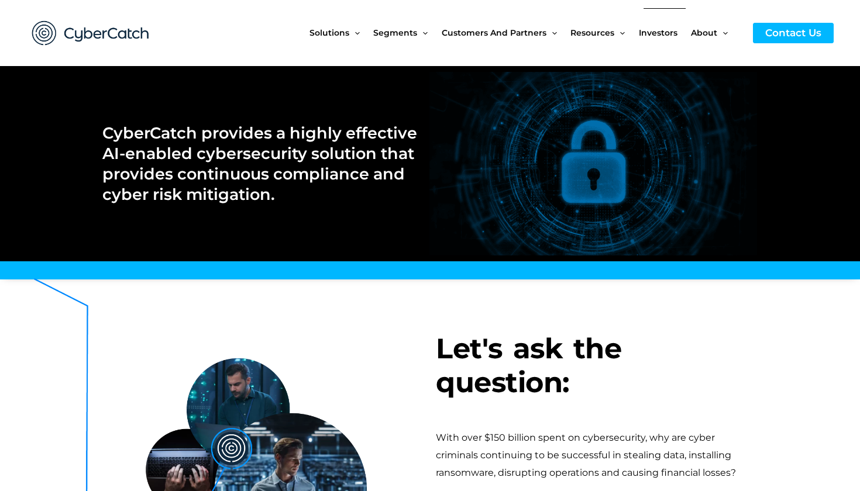
click at [662, 34] on span "Investors" at bounding box center [658, 32] width 39 height 49
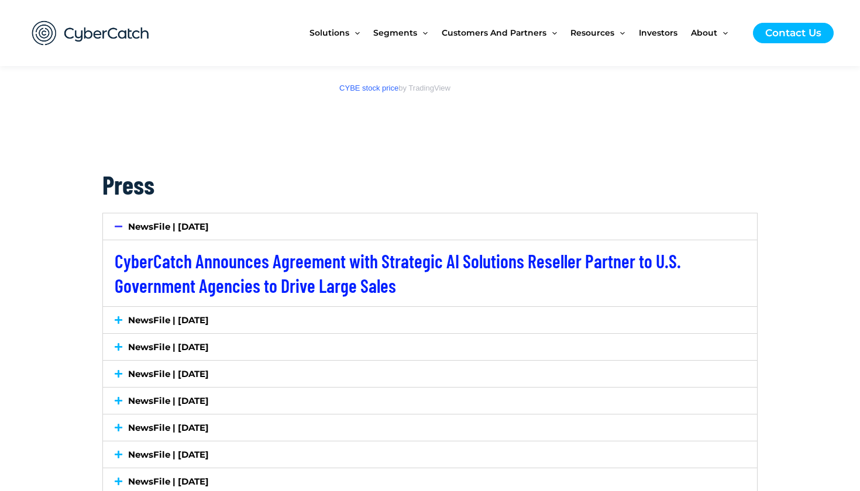
scroll to position [1462, 0]
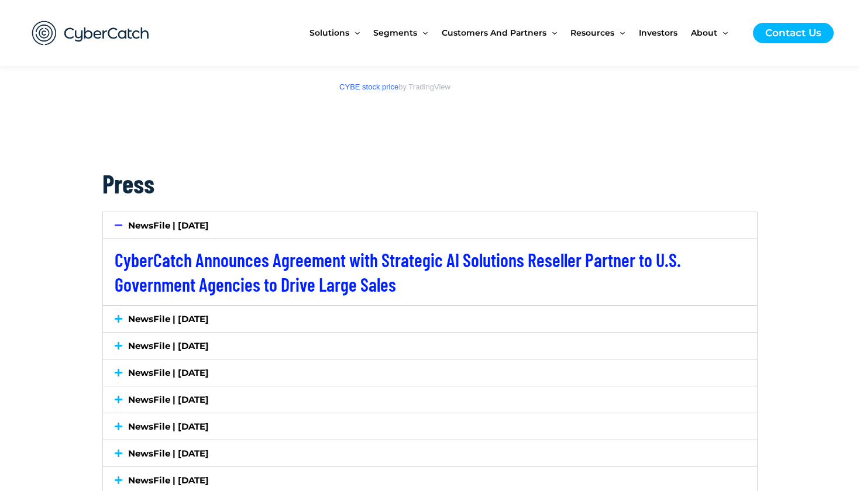
click at [119, 316] on icon at bounding box center [119, 319] width 8 height 9
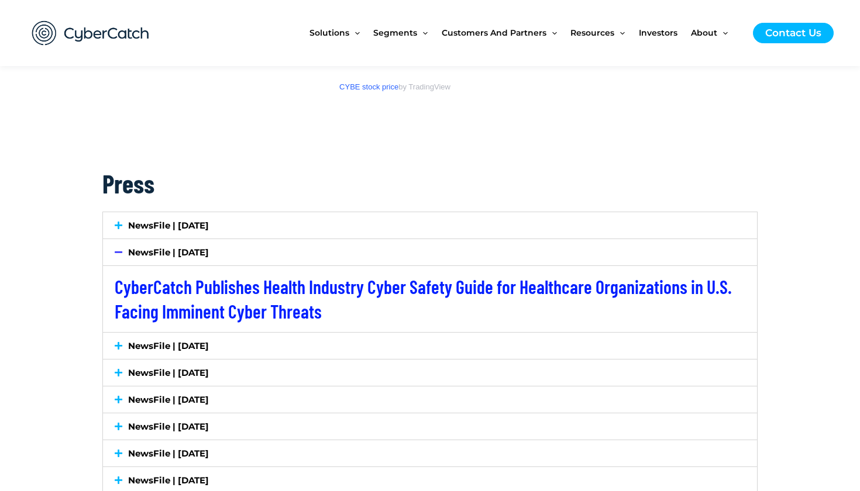
click at [117, 342] on icon at bounding box center [119, 346] width 8 height 9
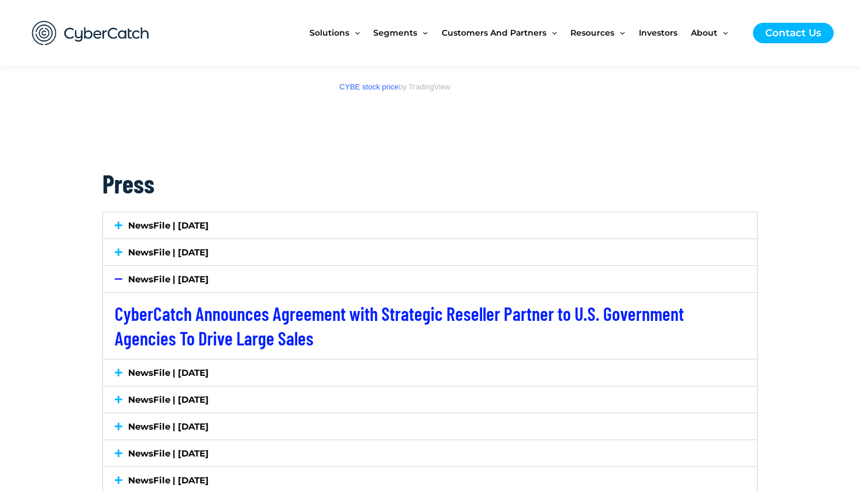
click at [121, 222] on icon at bounding box center [119, 225] width 8 height 9
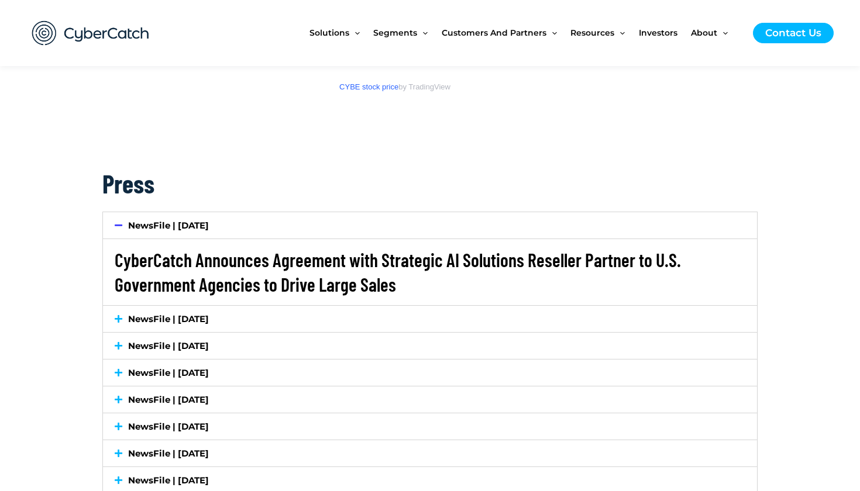
click at [197, 263] on link "CyberCatch Announces Agreement with Strategic AI Solutions Reseller Partner to …" at bounding box center [398, 272] width 566 height 47
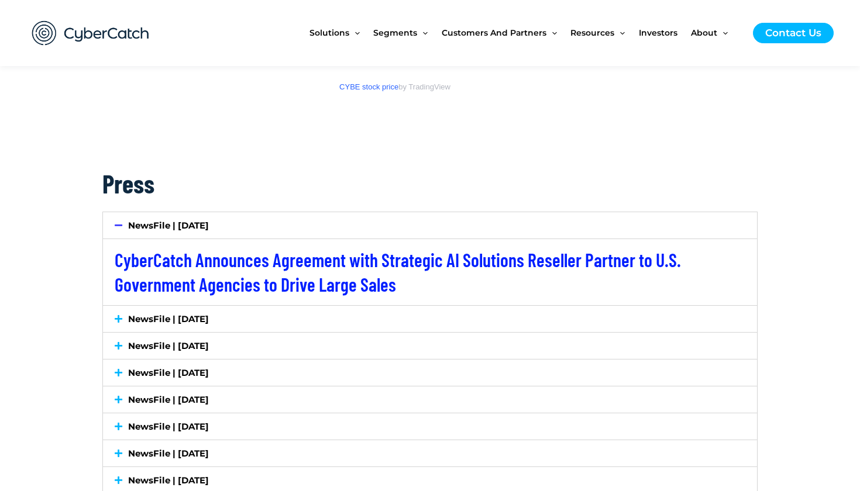
click at [117, 29] on img at bounding box center [90, 33] width 140 height 49
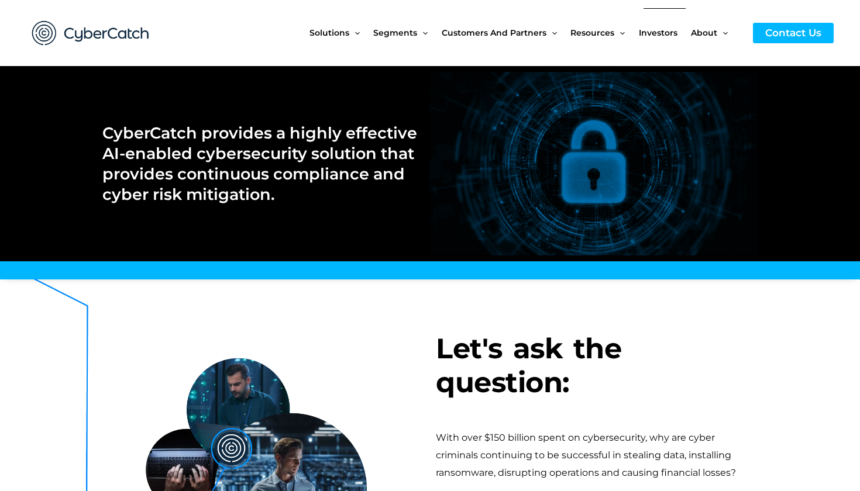
click at [667, 35] on span "Investors" at bounding box center [658, 32] width 39 height 49
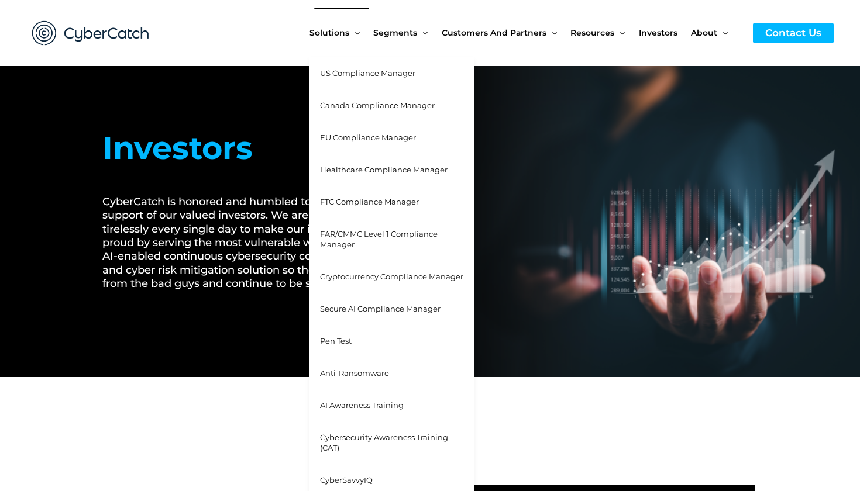
click at [389, 167] on span "Healthcare Compliance Manager" at bounding box center [384, 169] width 128 height 9
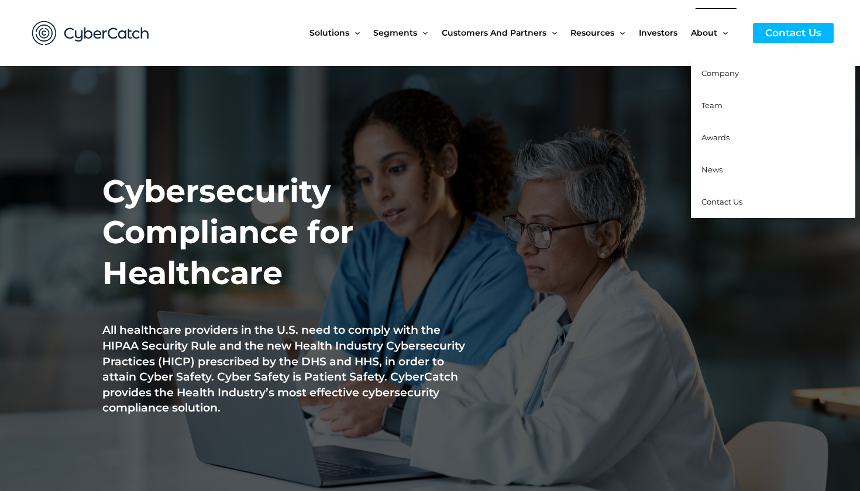
click at [715, 108] on span "Team" at bounding box center [711, 105] width 21 height 9
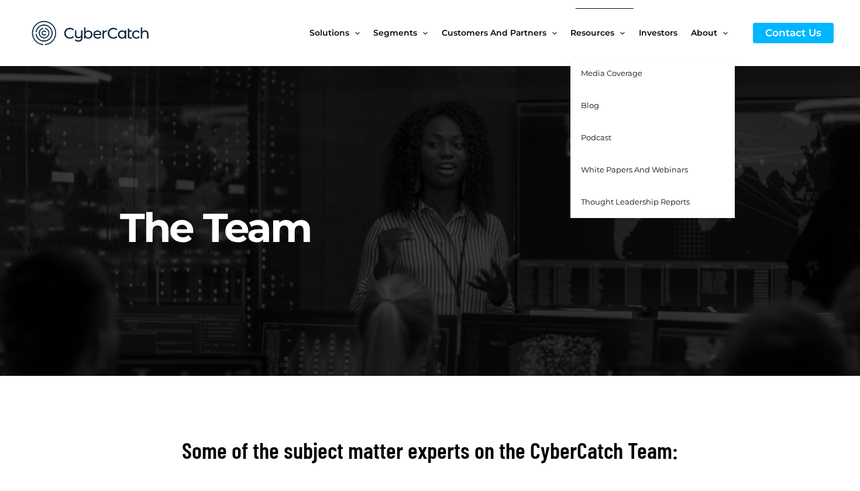
click at [612, 75] on span "Media Coverage" at bounding box center [611, 72] width 61 height 9
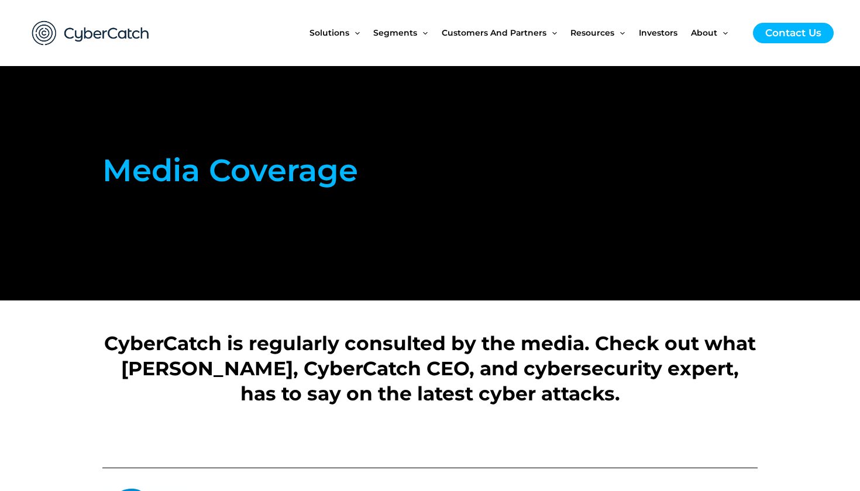
scroll to position [23, 0]
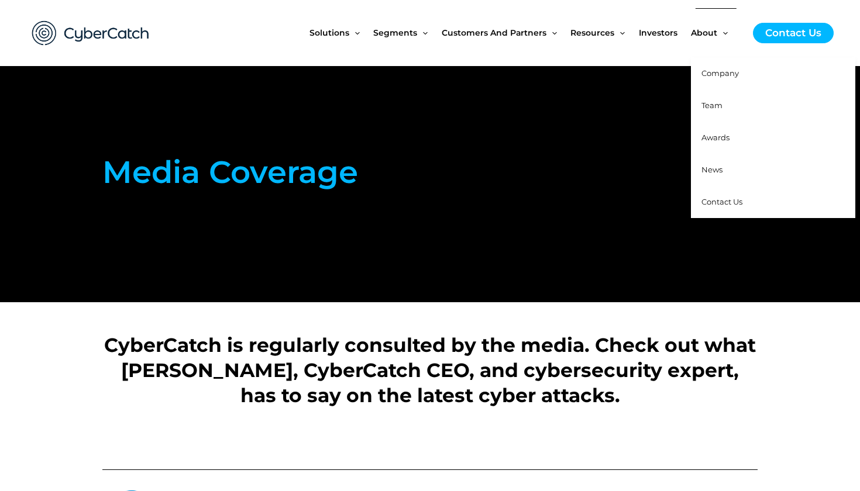
click at [711, 171] on span "News" at bounding box center [711, 169] width 21 height 9
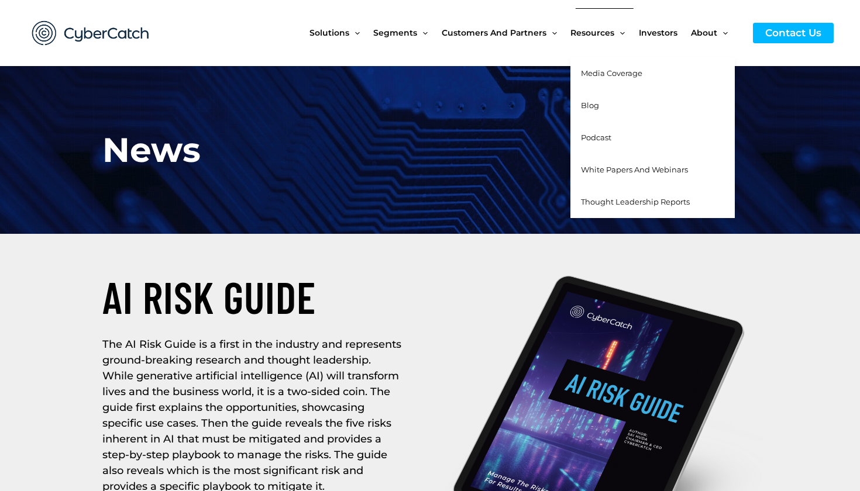
click at [635, 167] on span "White Papers and Webinars" at bounding box center [634, 169] width 107 height 9
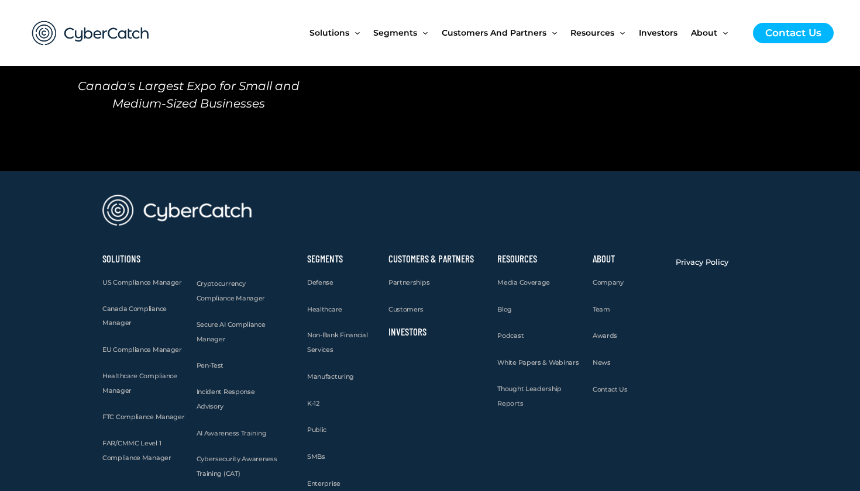
scroll to position [1223, 0]
click at [407, 324] on link "Investors" at bounding box center [407, 330] width 38 height 12
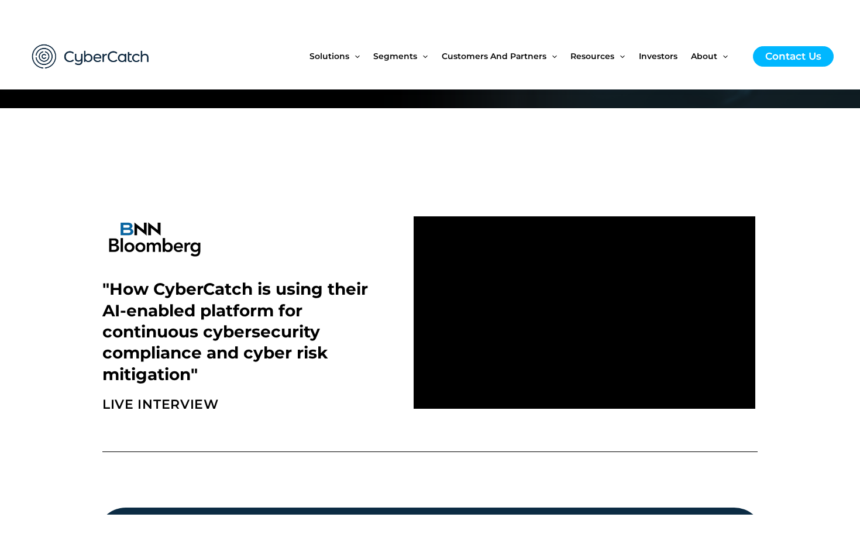
scroll to position [296, 0]
